Goal: Task Accomplishment & Management: Manage account settings

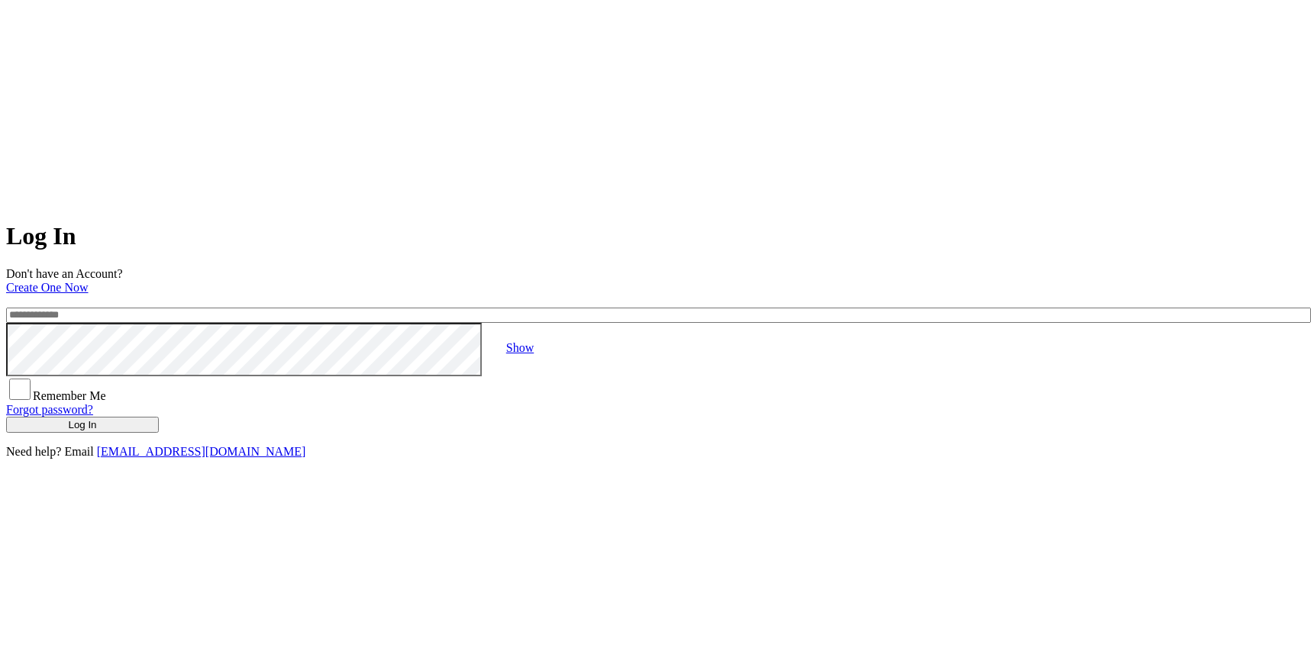
click at [380, 308] on input "email" at bounding box center [658, 315] width 1305 height 15
type input "**********"
click at [534, 341] on link "Show" at bounding box center [519, 347] width 27 height 13
click at [159, 417] on button "Log In" at bounding box center [82, 425] width 153 height 16
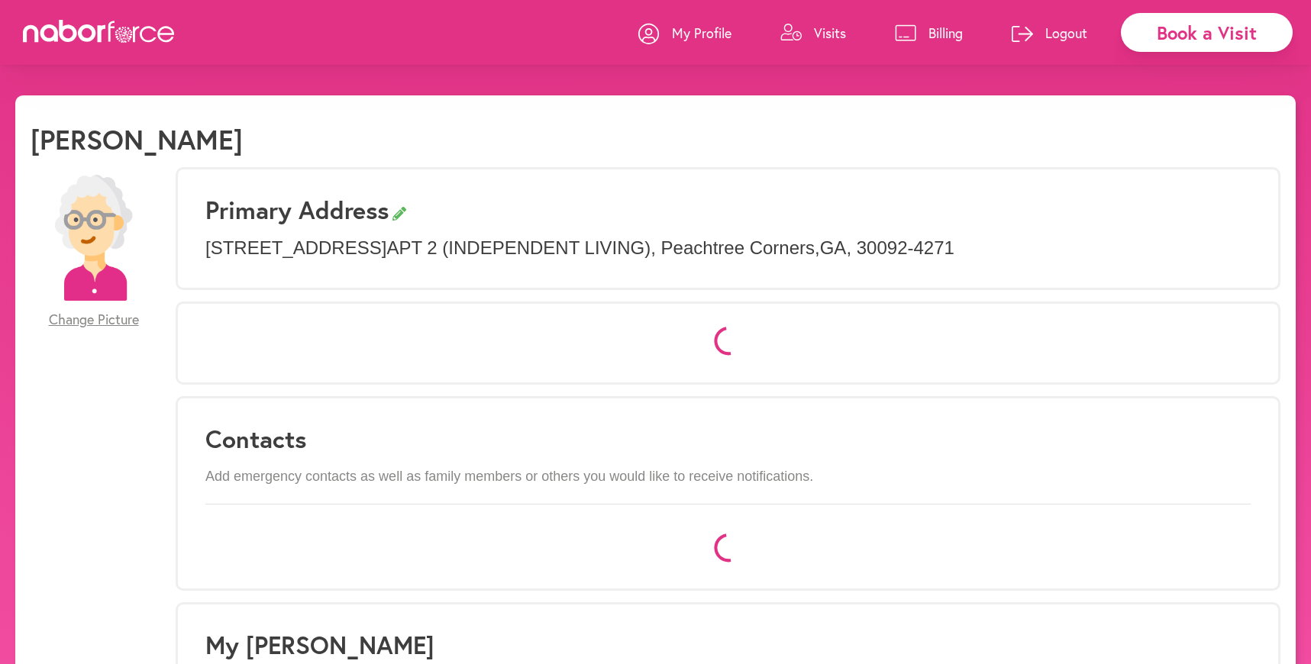
select select "*"
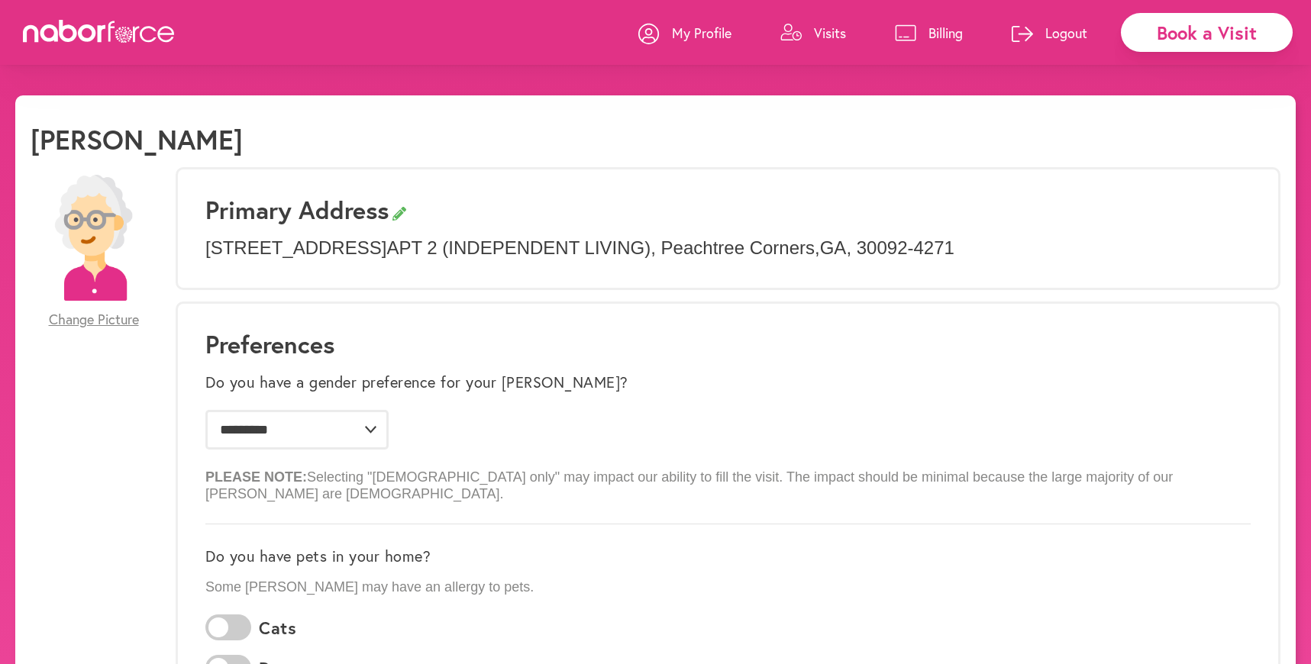
click at [823, 29] on p "Visits" at bounding box center [830, 33] width 32 height 18
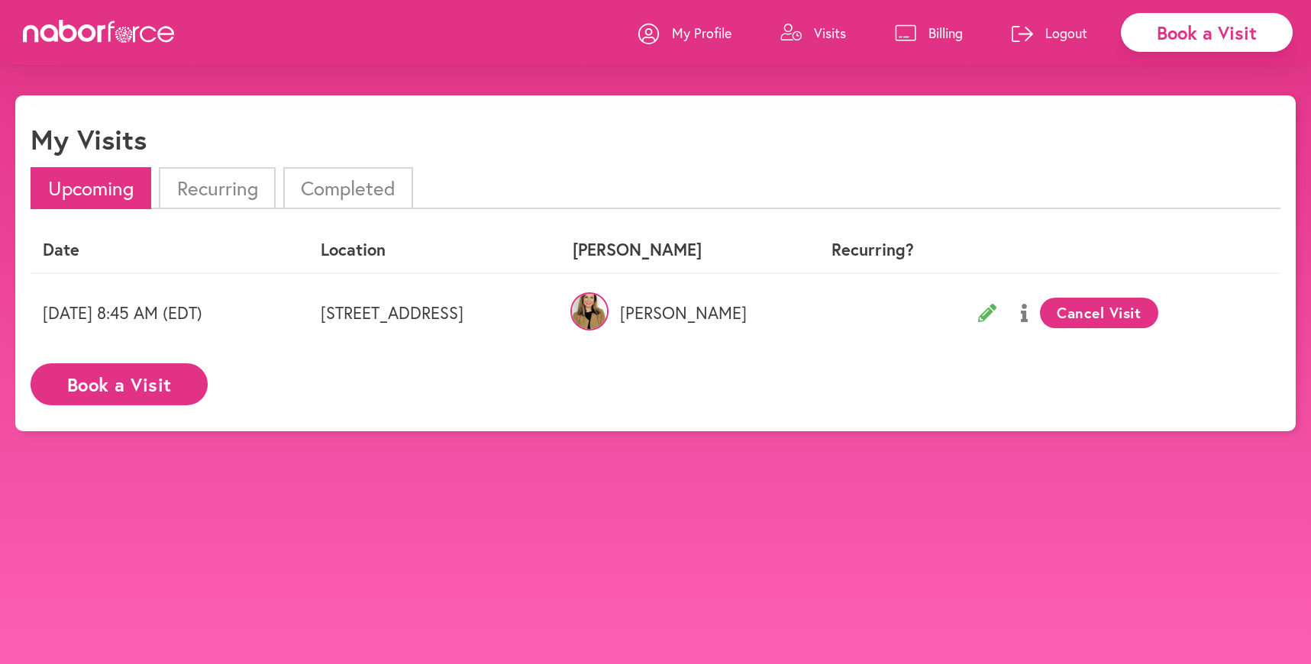
click at [1028, 318] on icon at bounding box center [1024, 313] width 7 height 18
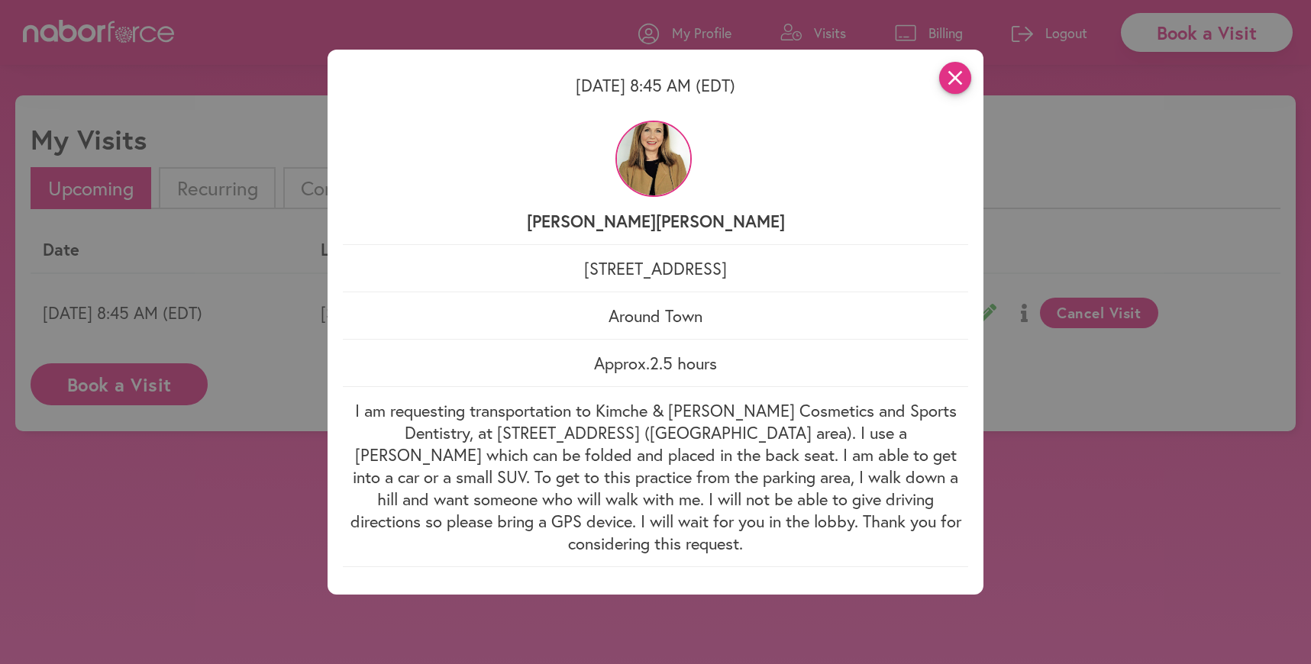
click at [963, 83] on icon "close" at bounding box center [955, 78] width 32 height 32
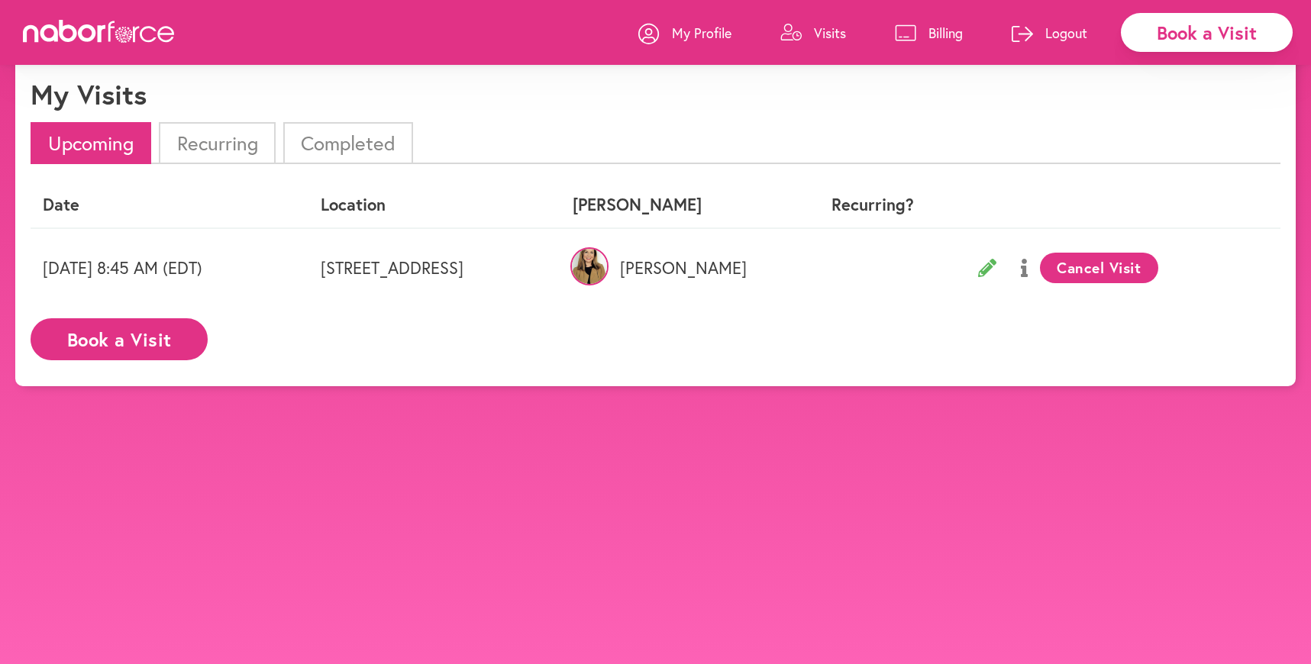
scroll to position [40, 0]
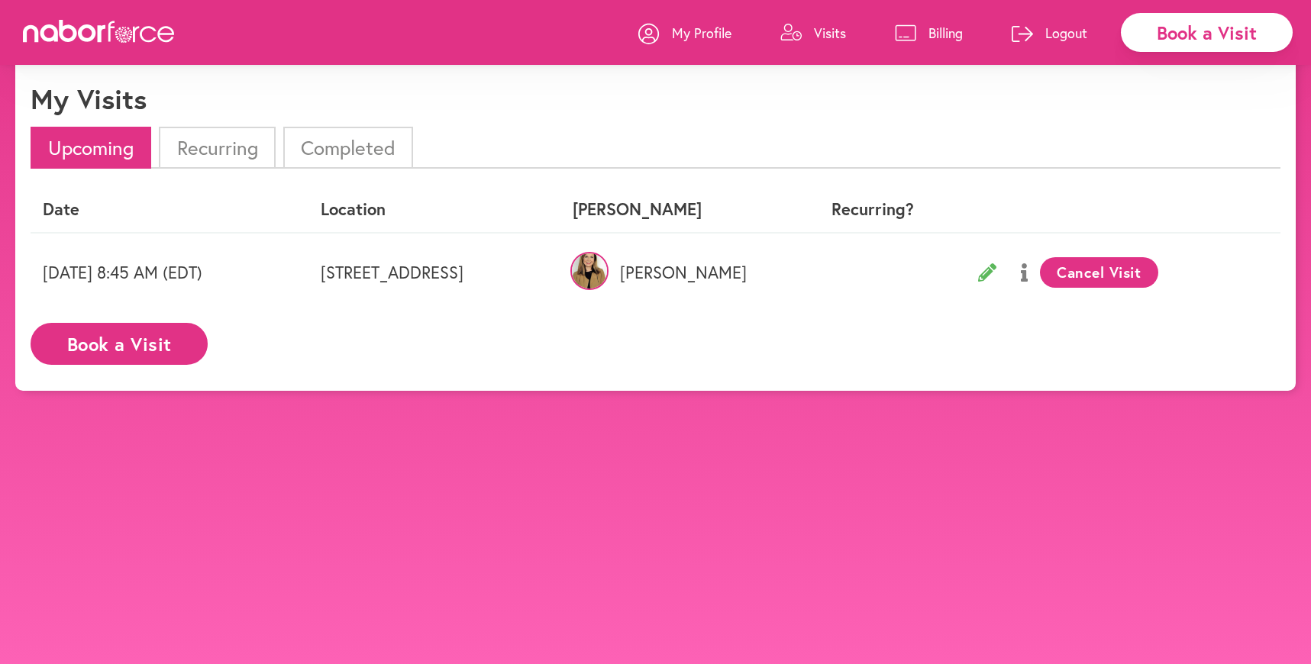
click at [1028, 274] on icon at bounding box center [1024, 272] width 7 height 18
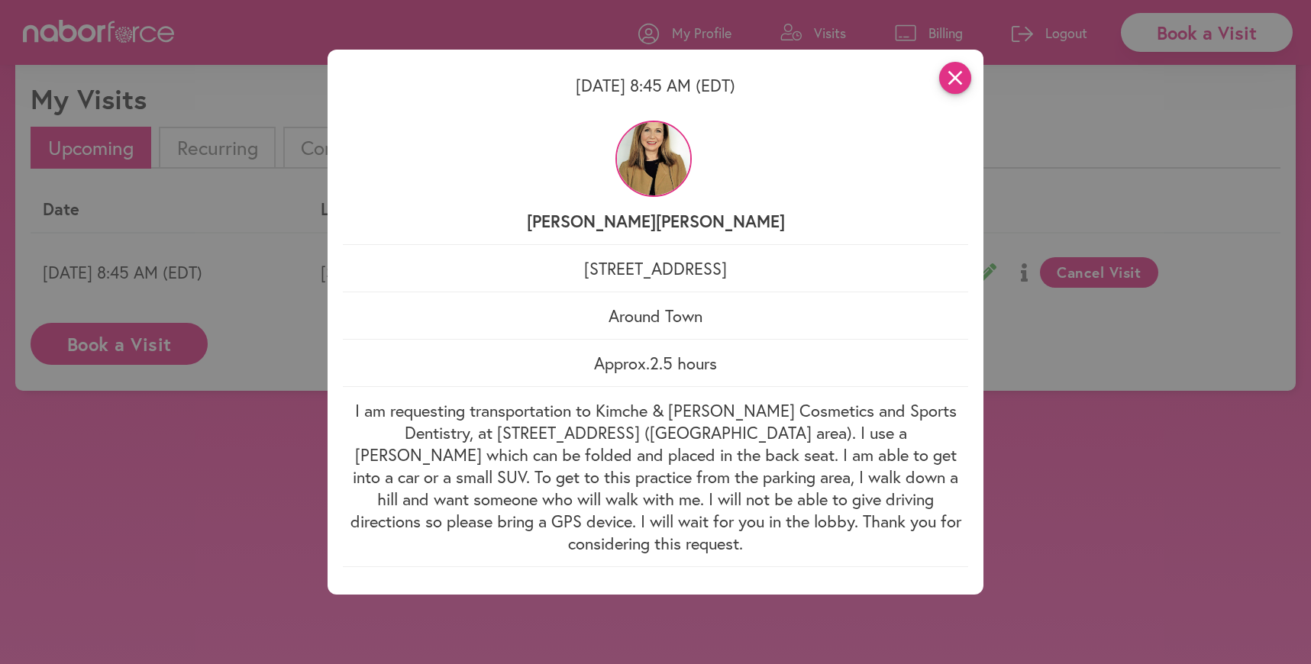
click at [962, 79] on icon "close" at bounding box center [955, 78] width 32 height 32
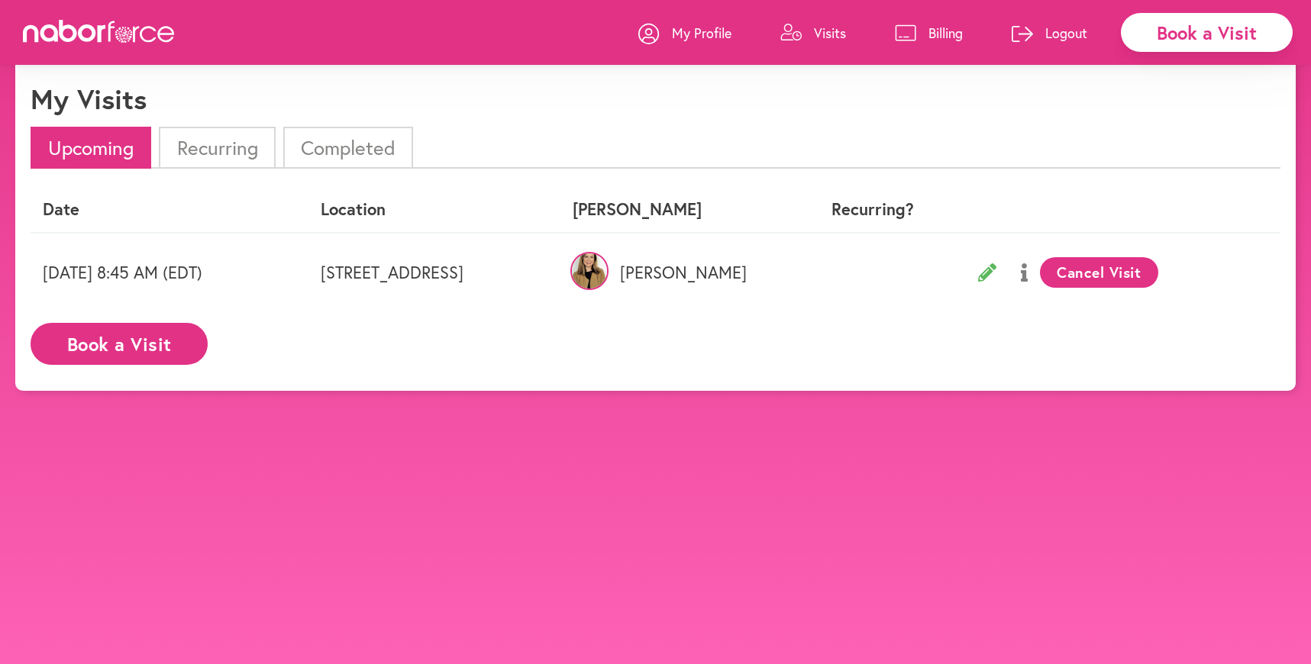
click at [997, 276] on icon at bounding box center [987, 272] width 18 height 18
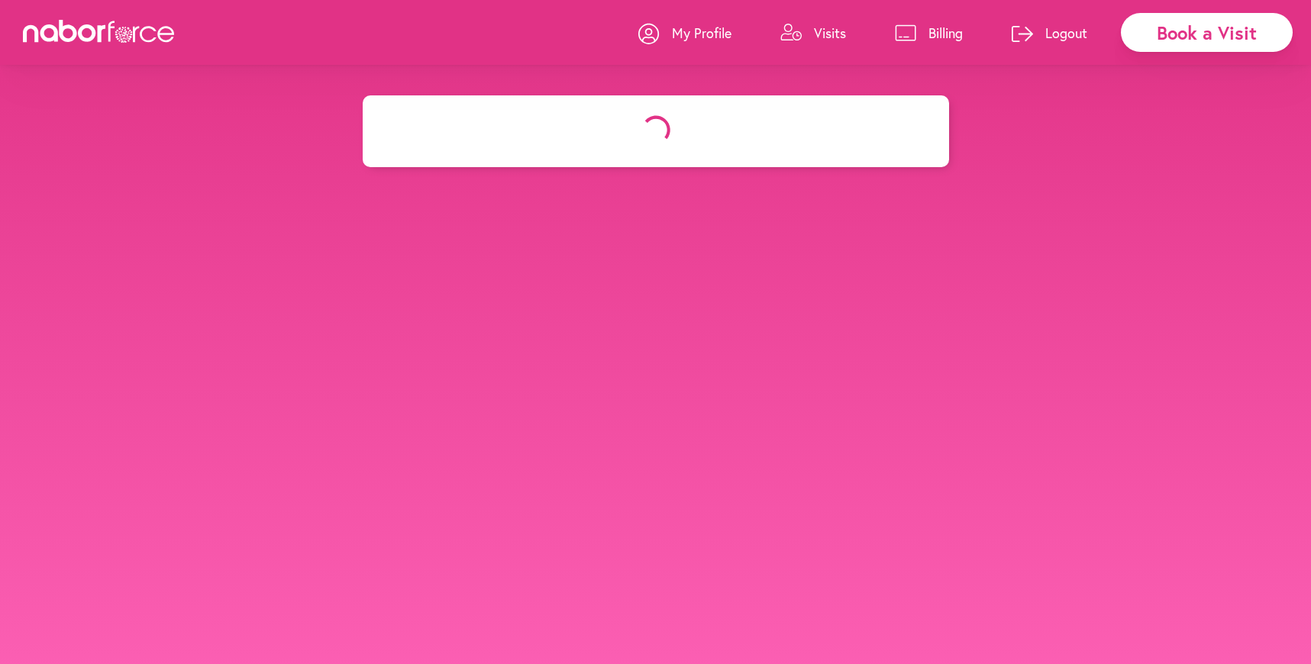
select select "*******"
select select "***"
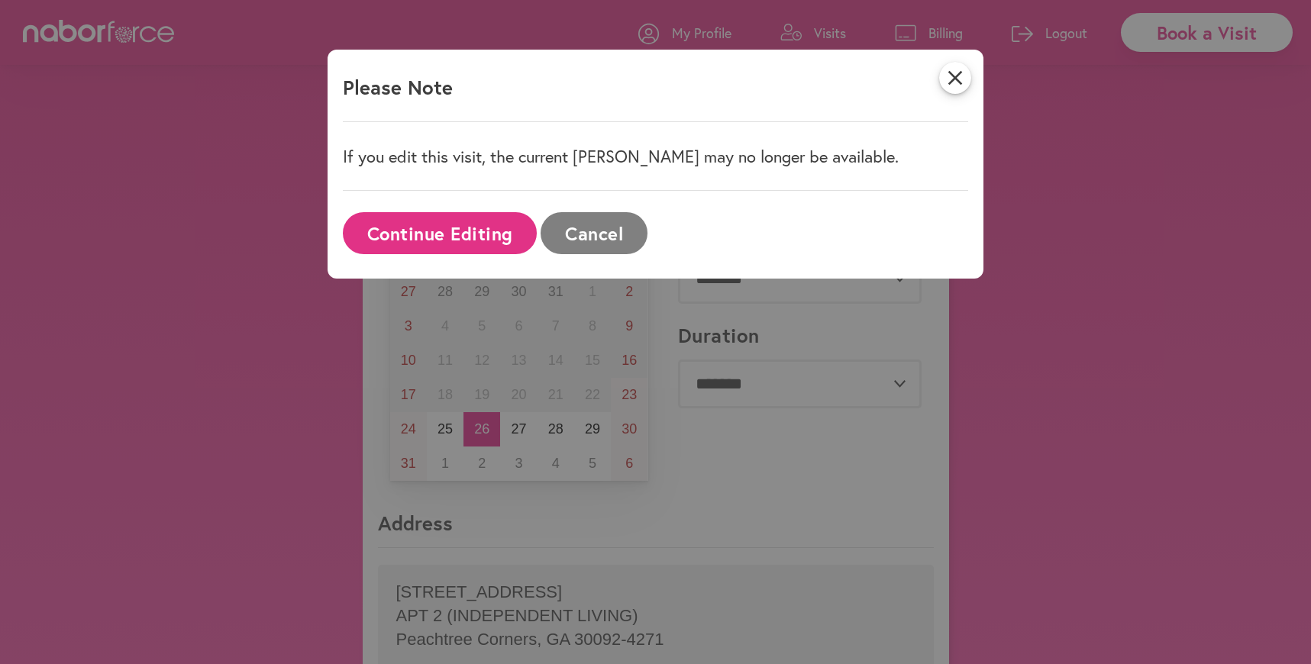
click at [586, 235] on button "Cancel" at bounding box center [594, 233] width 106 height 42
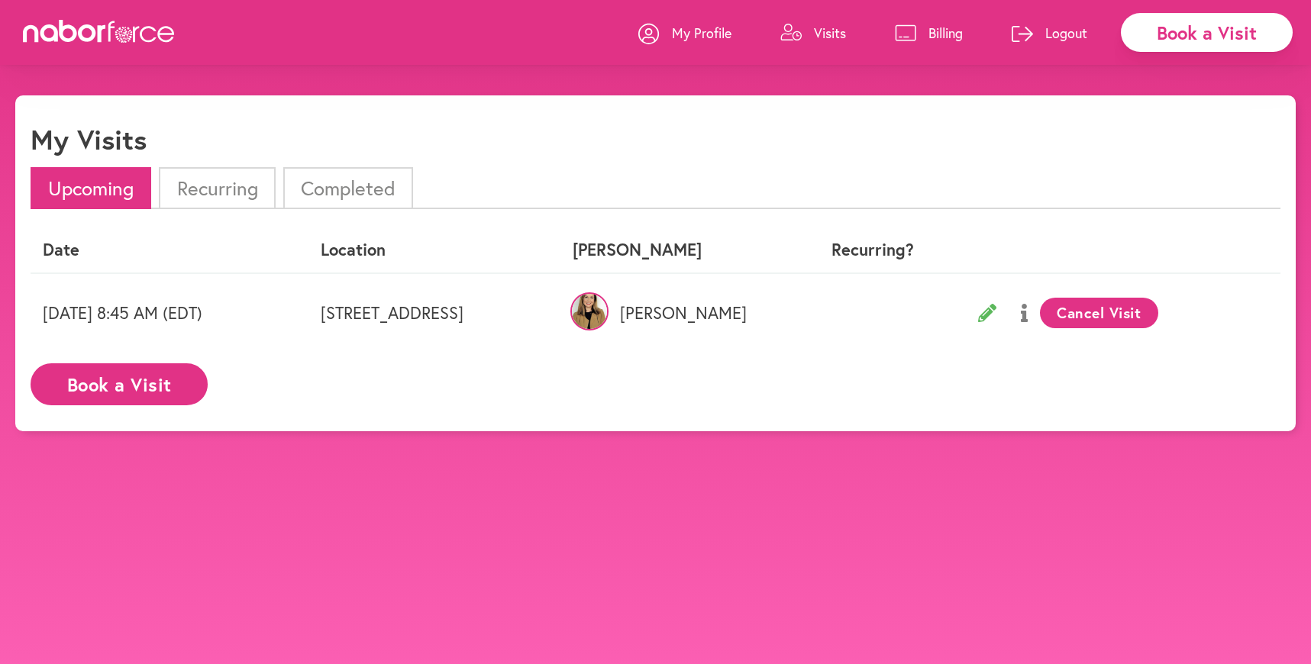
click at [195, 186] on li "Recurring" at bounding box center [217, 188] width 116 height 42
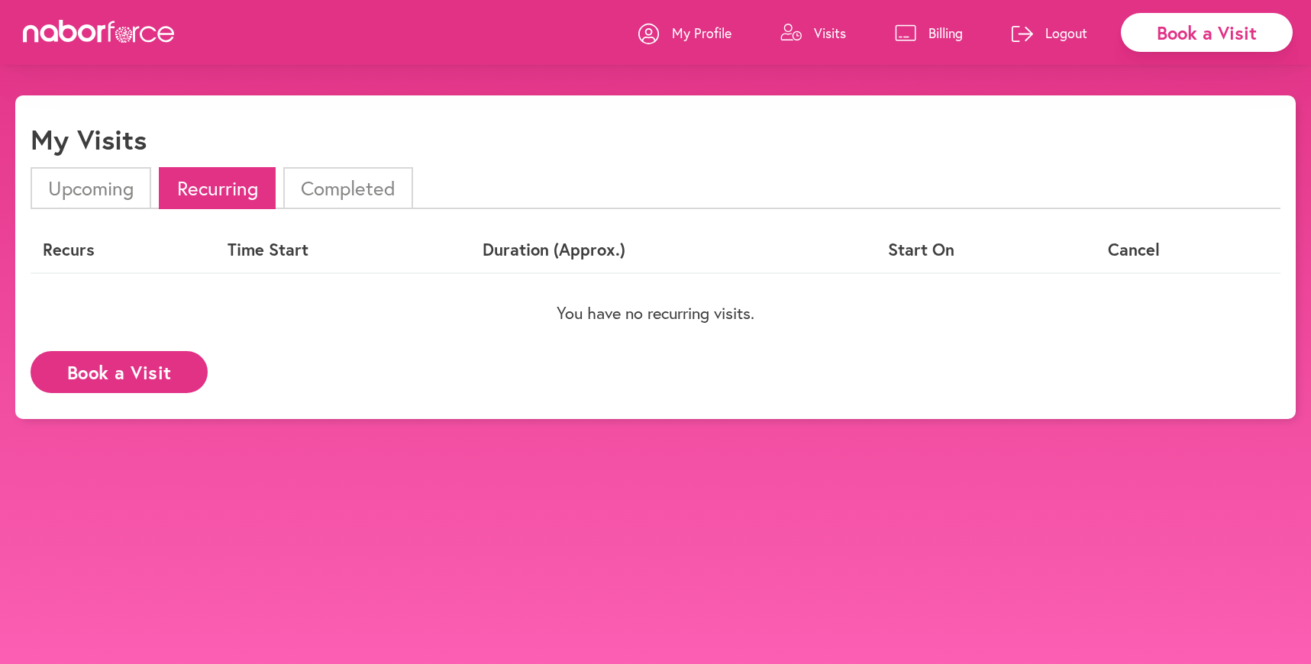
click at [335, 193] on li "Completed" at bounding box center [348, 188] width 130 height 42
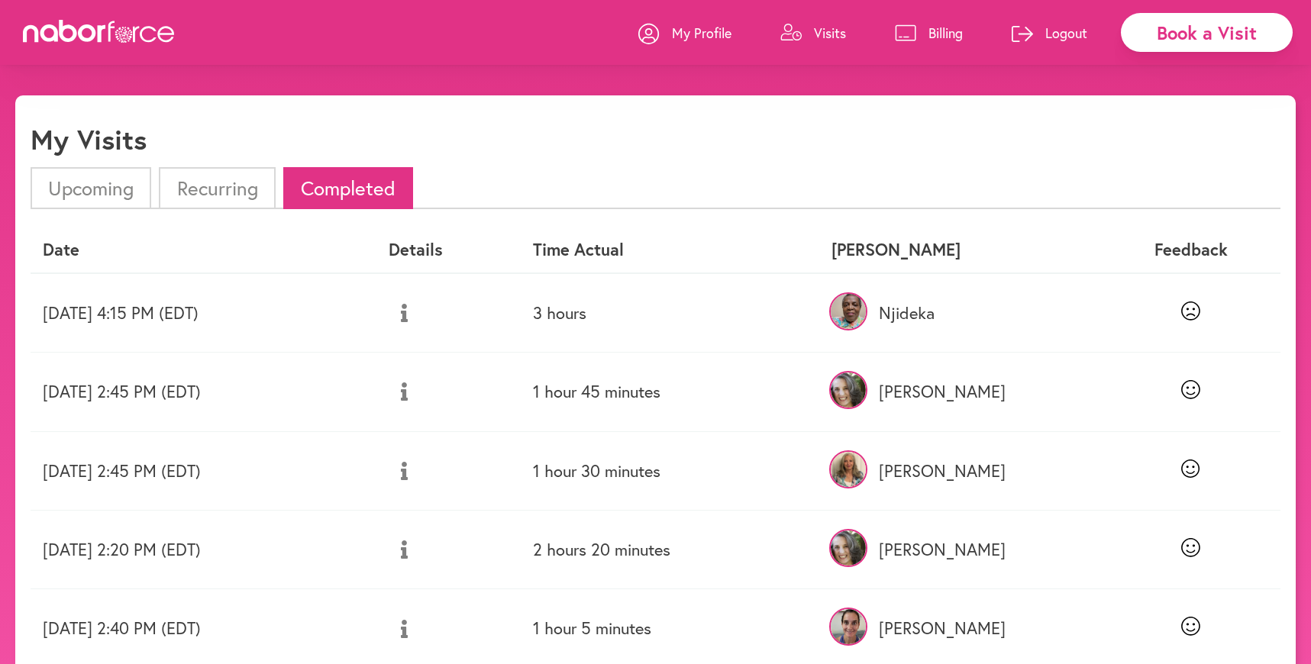
click at [829, 27] on p "Visits" at bounding box center [830, 33] width 32 height 18
click at [89, 182] on li "Upcoming" at bounding box center [91, 188] width 121 height 42
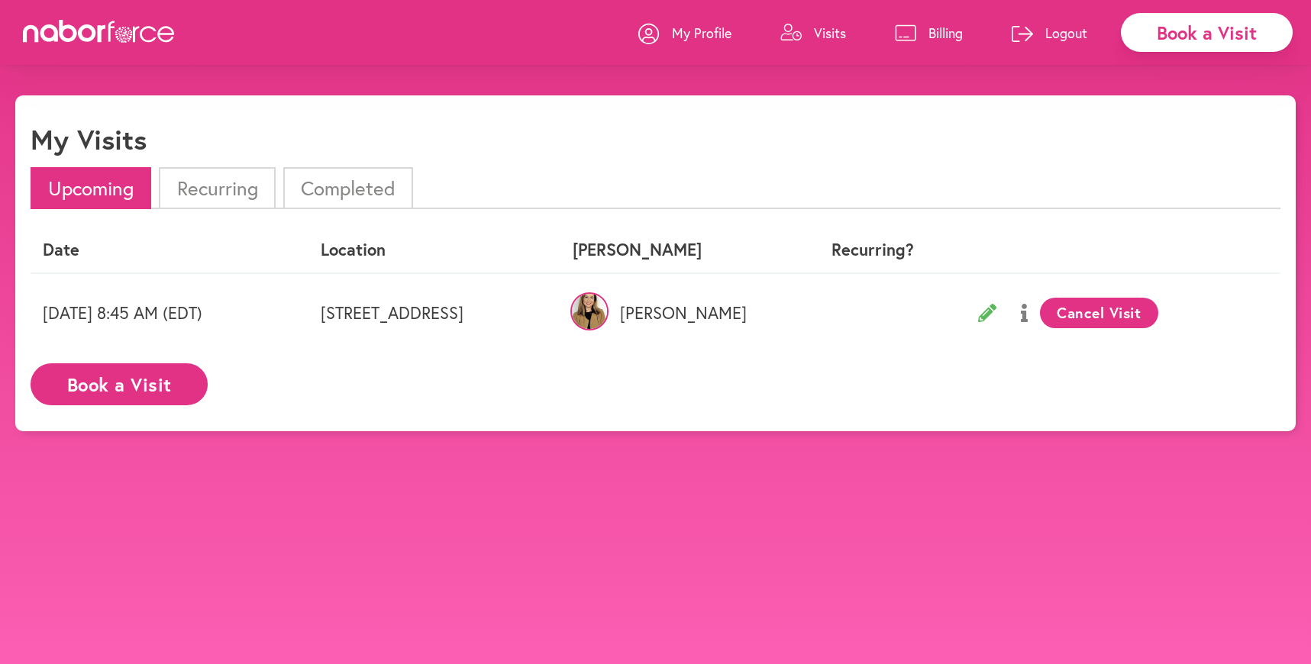
click at [997, 312] on icon at bounding box center [987, 313] width 18 height 18
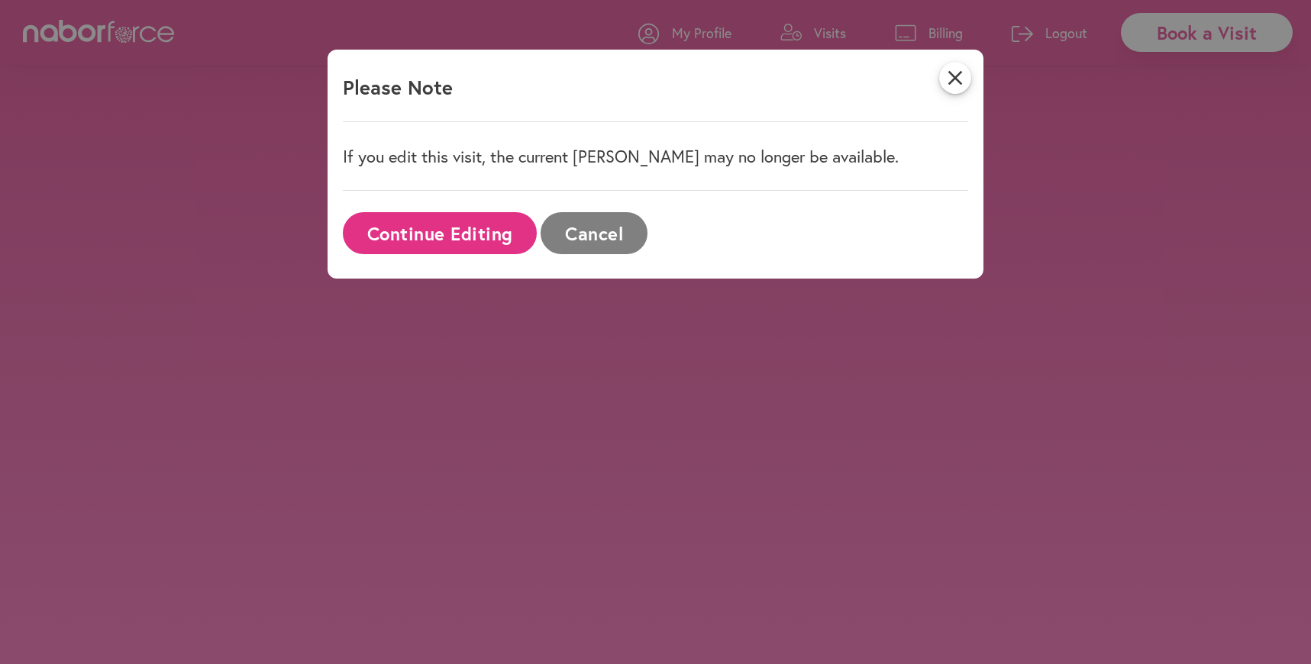
select select "*******"
select select "***"
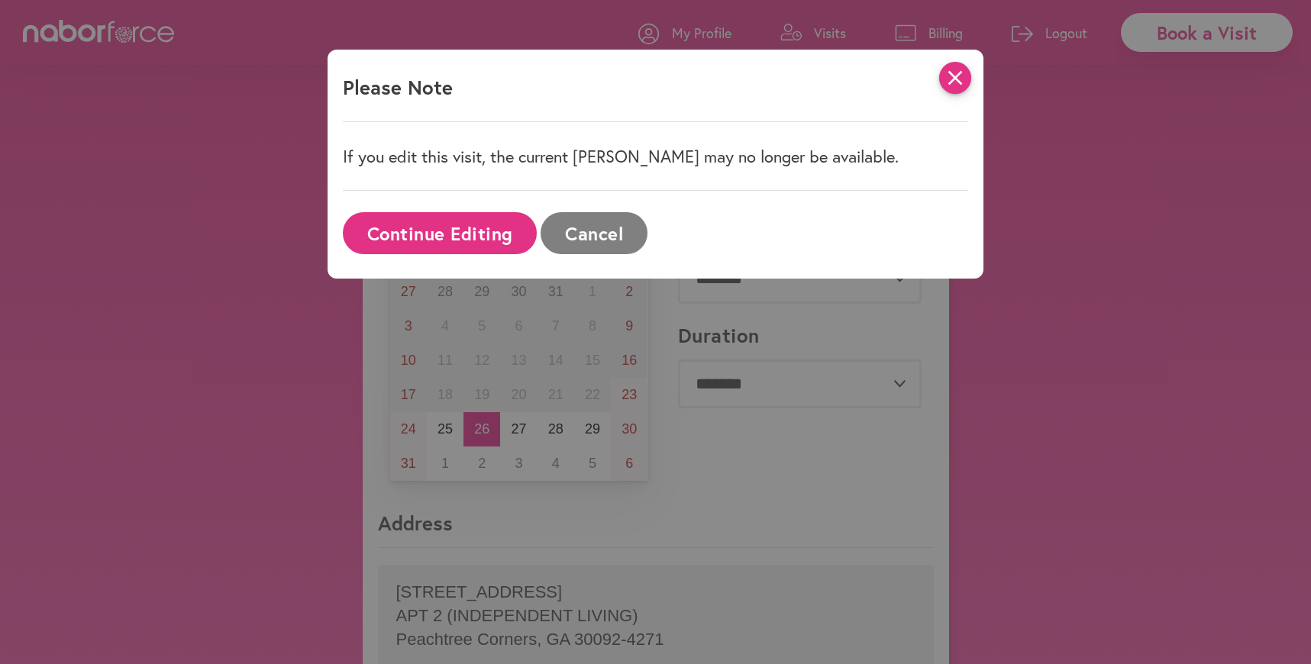
click at [961, 81] on icon "close" at bounding box center [955, 78] width 32 height 32
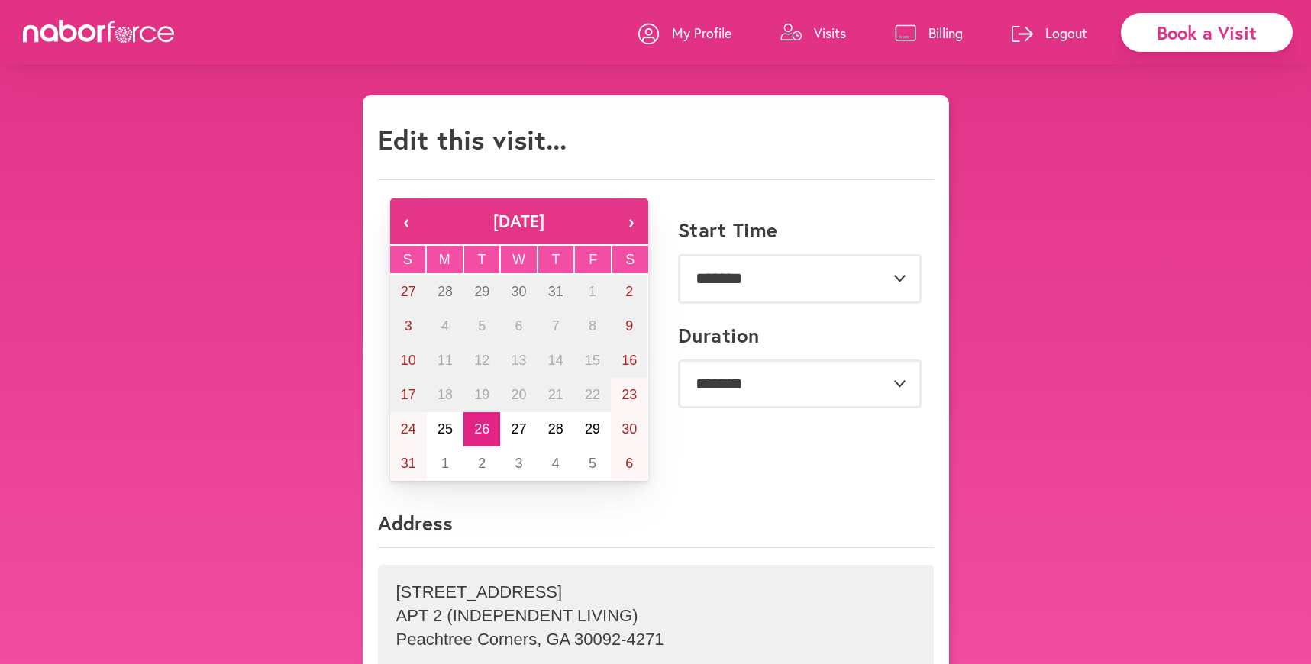
click at [124, 27] on icon at bounding box center [99, 31] width 153 height 23
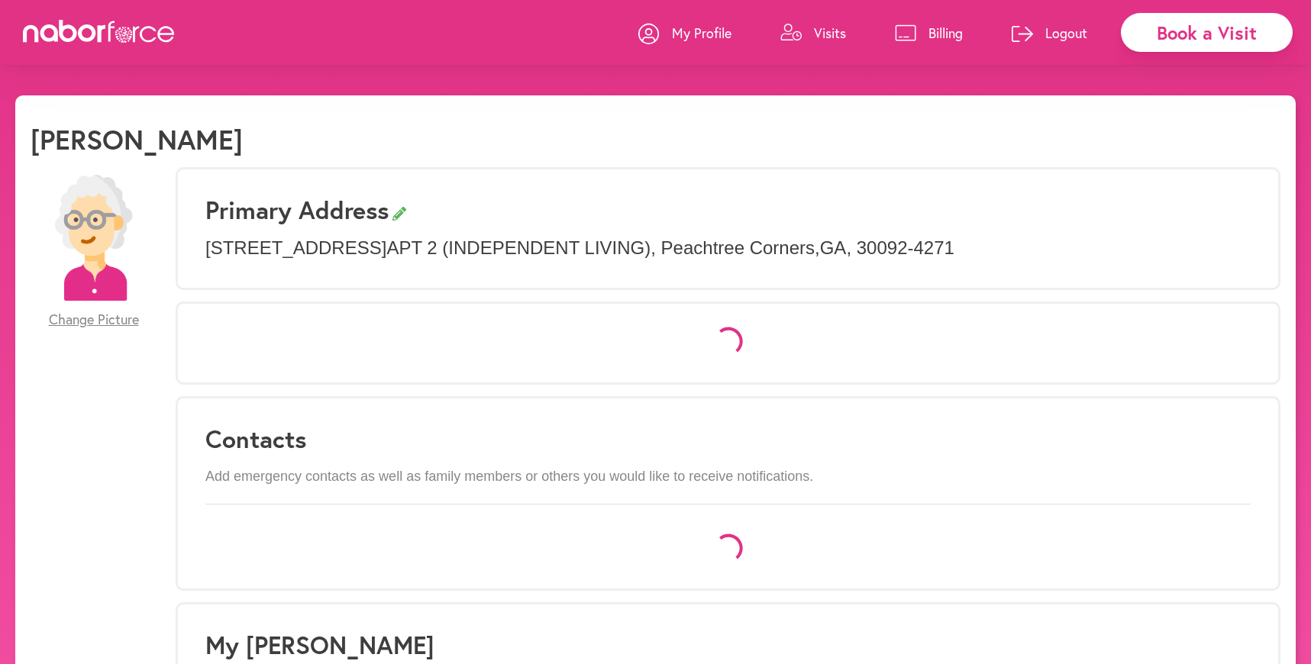
select select "*"
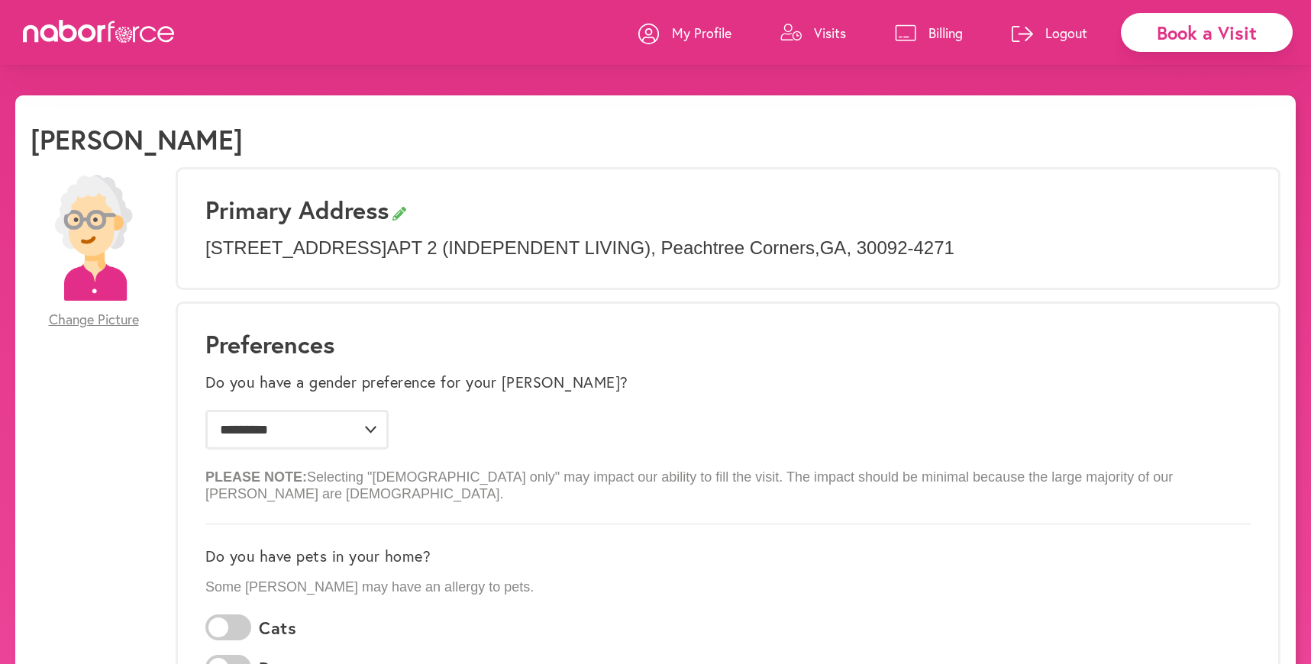
click at [821, 27] on p "Visits" at bounding box center [830, 33] width 32 height 18
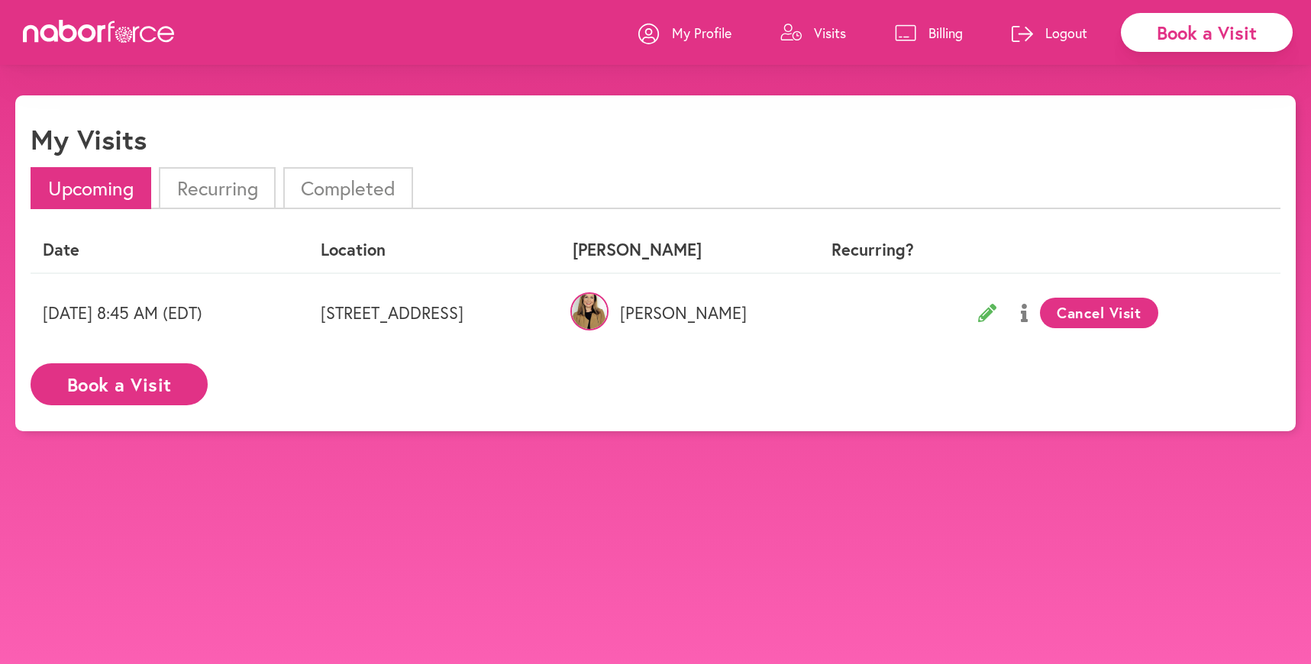
click at [1028, 315] on icon at bounding box center [1024, 313] width 7 height 18
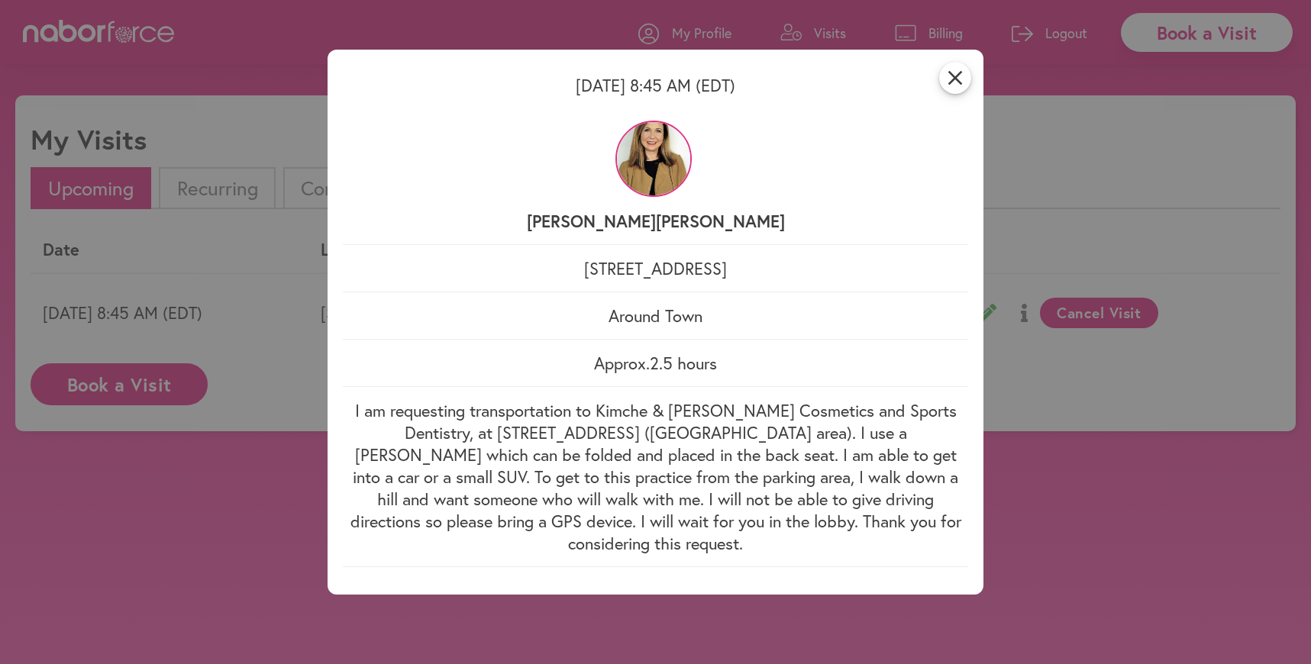
click at [1098, 309] on div "close Tuesday 08/26 8:45 AM (EDT) Nabor Catherine 3175 River Exchange Dr APT 2 …" at bounding box center [655, 332] width 1311 height 664
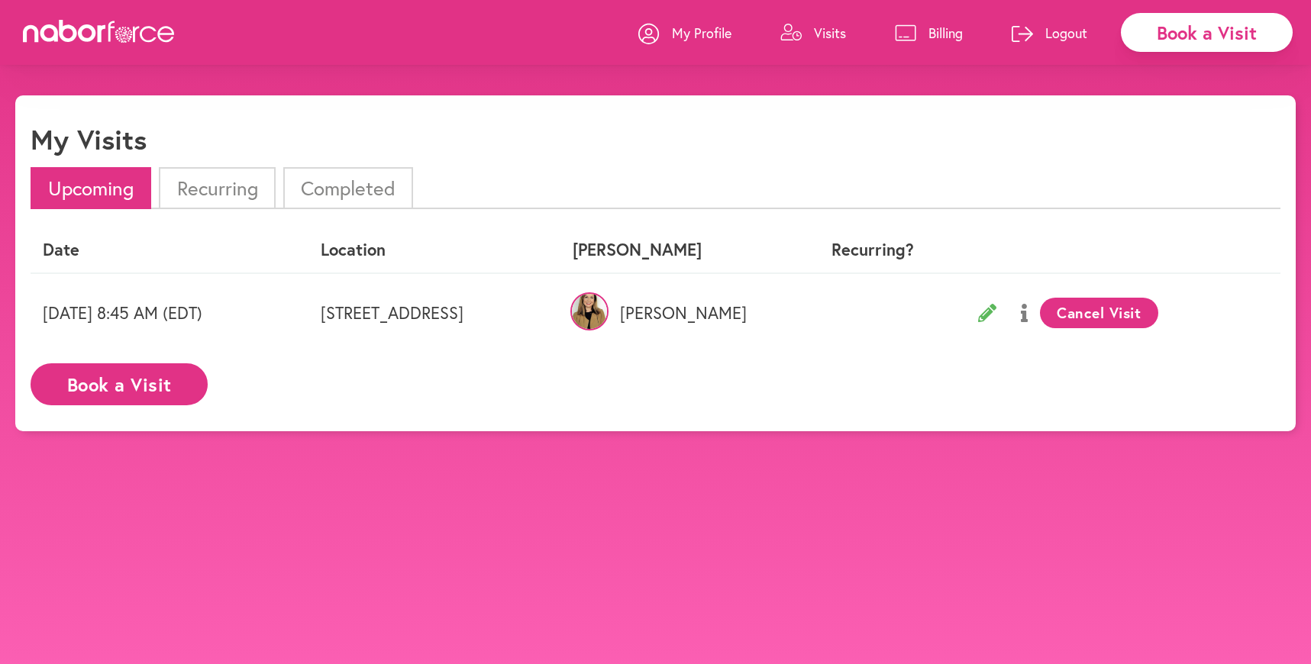
click at [1065, 26] on p "Logout" at bounding box center [1066, 33] width 42 height 18
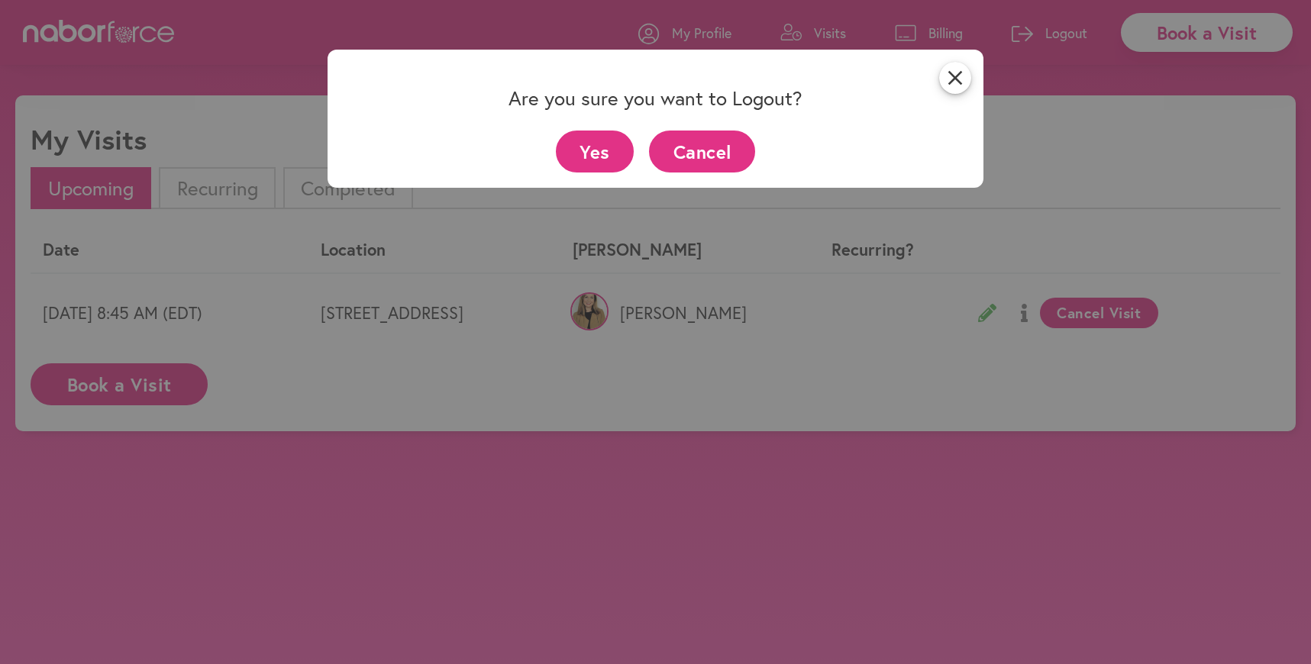
click at [599, 153] on button "Yes" at bounding box center [595, 152] width 79 height 42
